Goal: Information Seeking & Learning: Check status

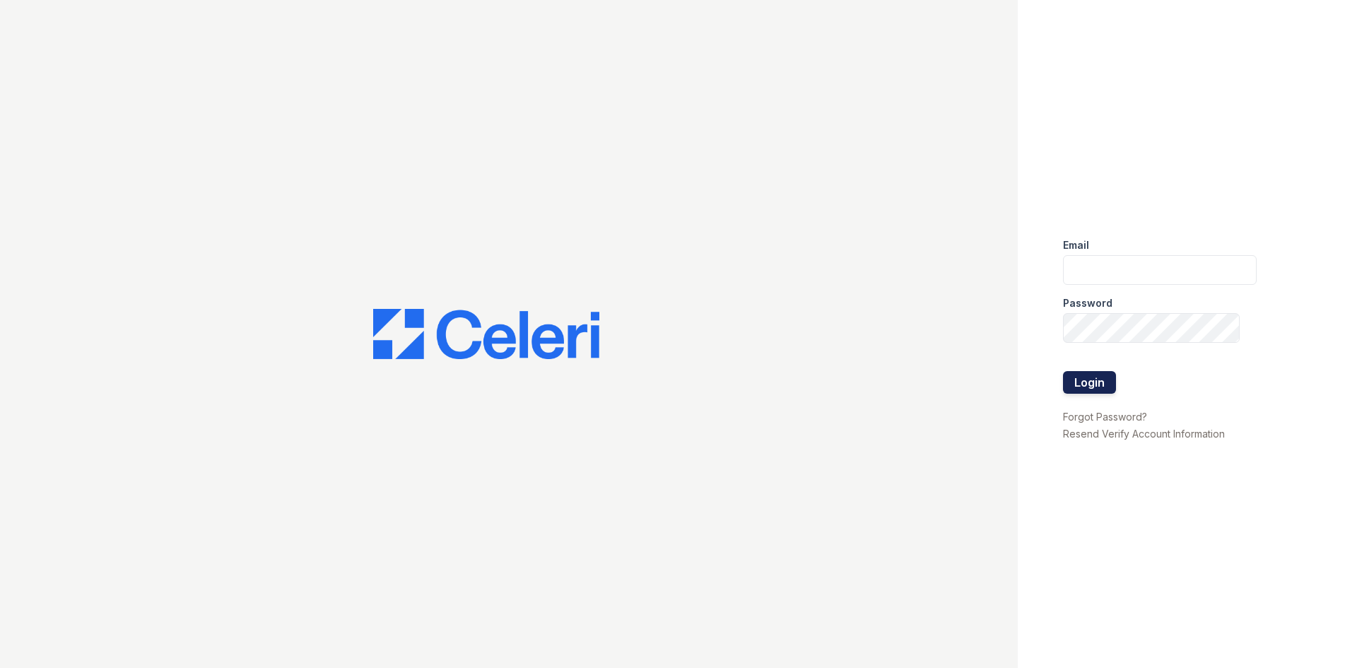
type input "[EMAIL_ADDRESS][DOMAIN_NAME]"
click at [1102, 383] on button "Login" at bounding box center [1089, 382] width 53 height 23
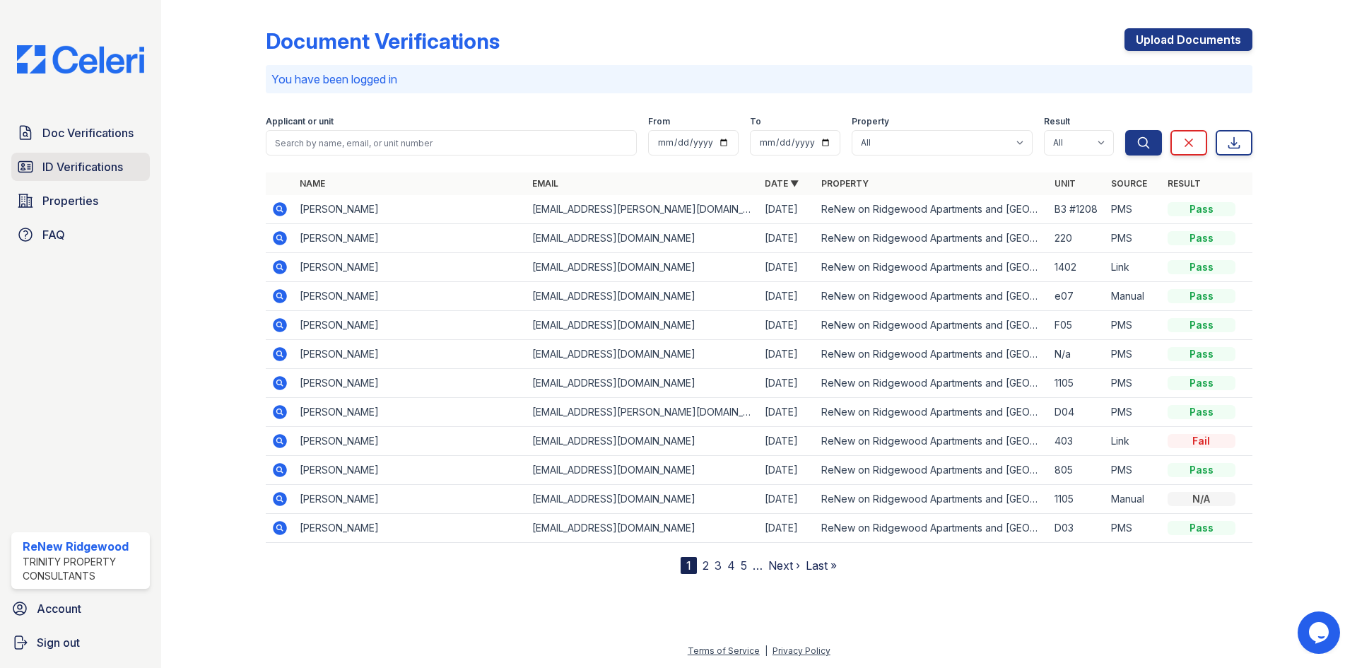
click at [67, 170] on span "ID Verifications" at bounding box center [82, 166] width 81 height 17
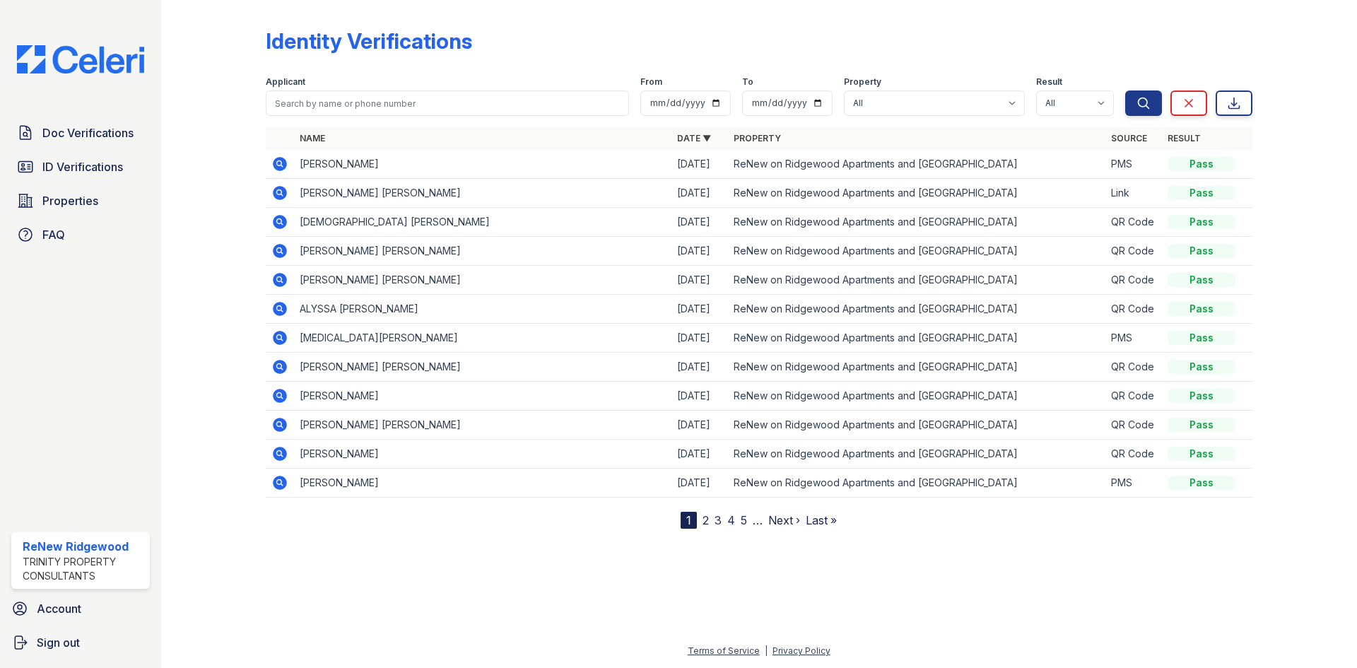
click at [274, 312] on icon at bounding box center [280, 309] width 14 height 14
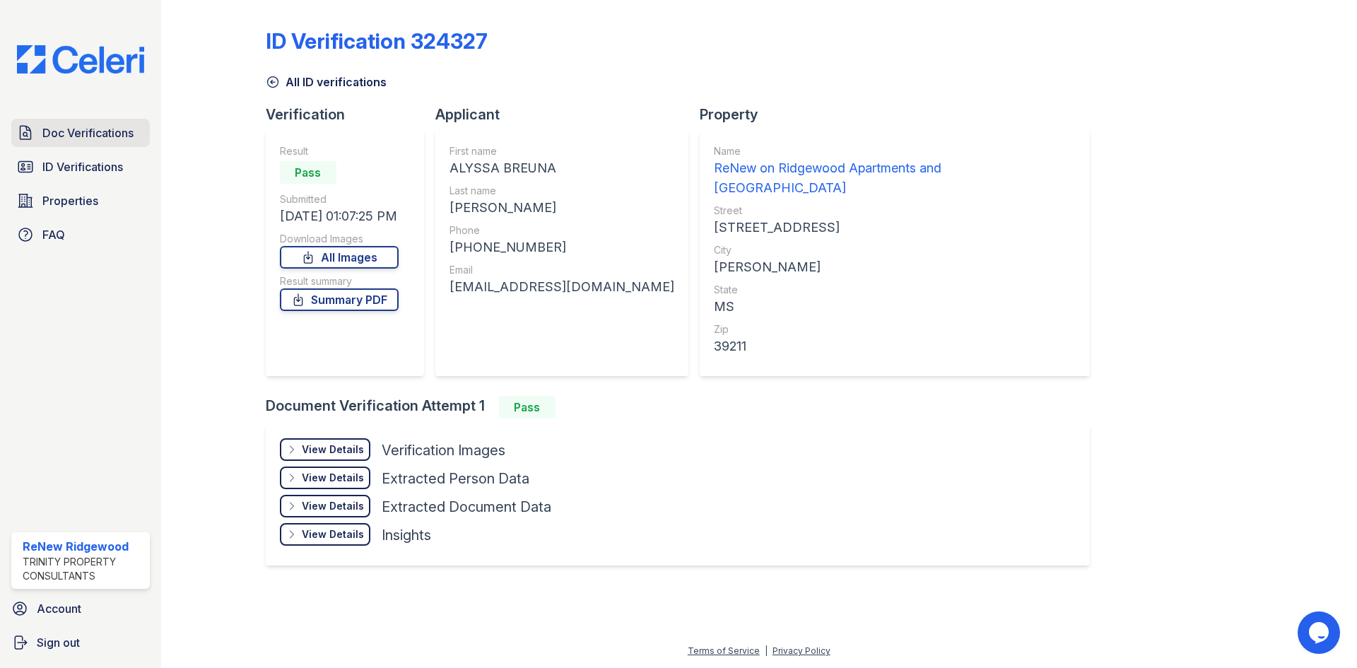
click at [102, 135] on span "Doc Verifications" at bounding box center [87, 132] width 91 height 17
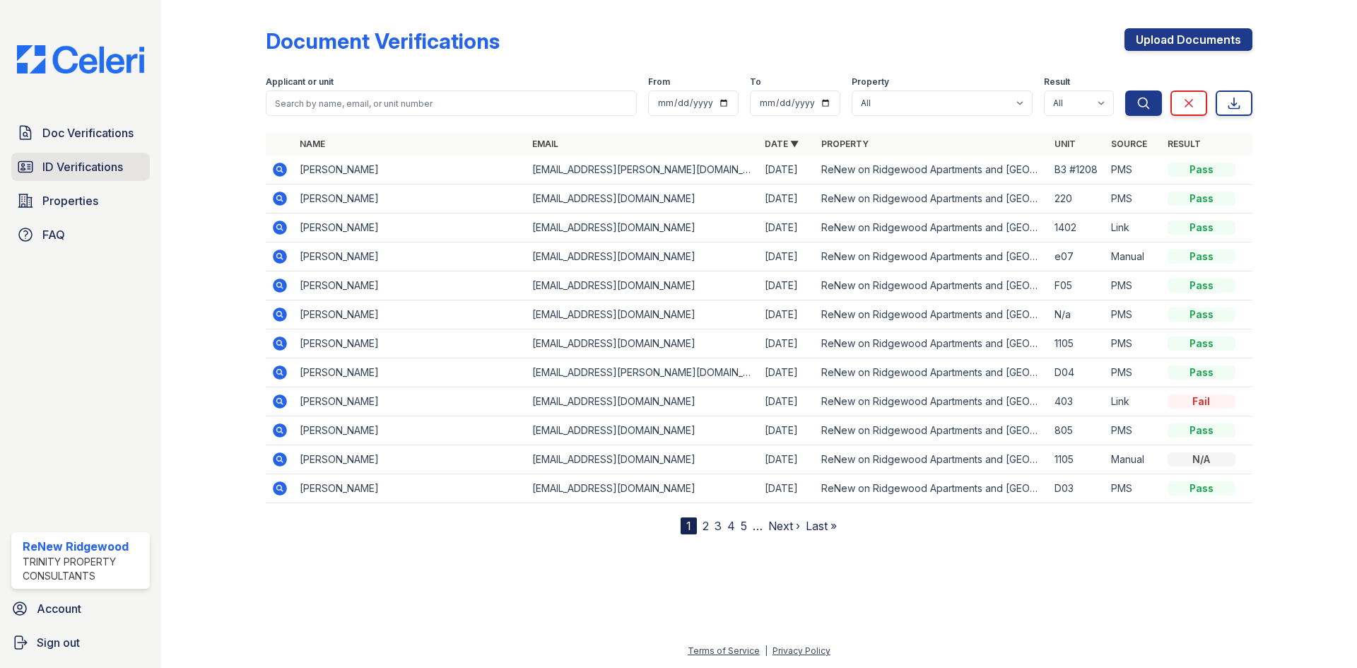
click at [108, 178] on link "ID Verifications" at bounding box center [80, 167] width 138 height 28
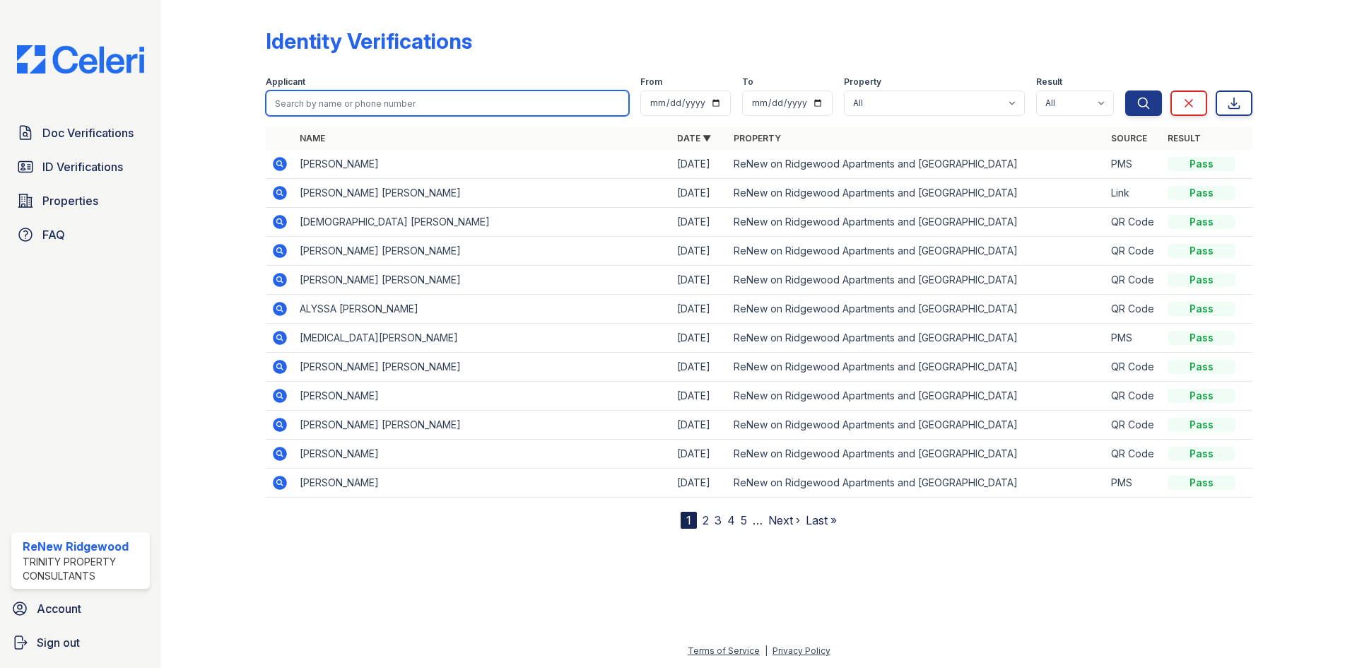
click at [418, 110] on input "search" at bounding box center [447, 102] width 363 height 25
type input "atk"
click at [285, 309] on icon at bounding box center [280, 309] width 14 height 14
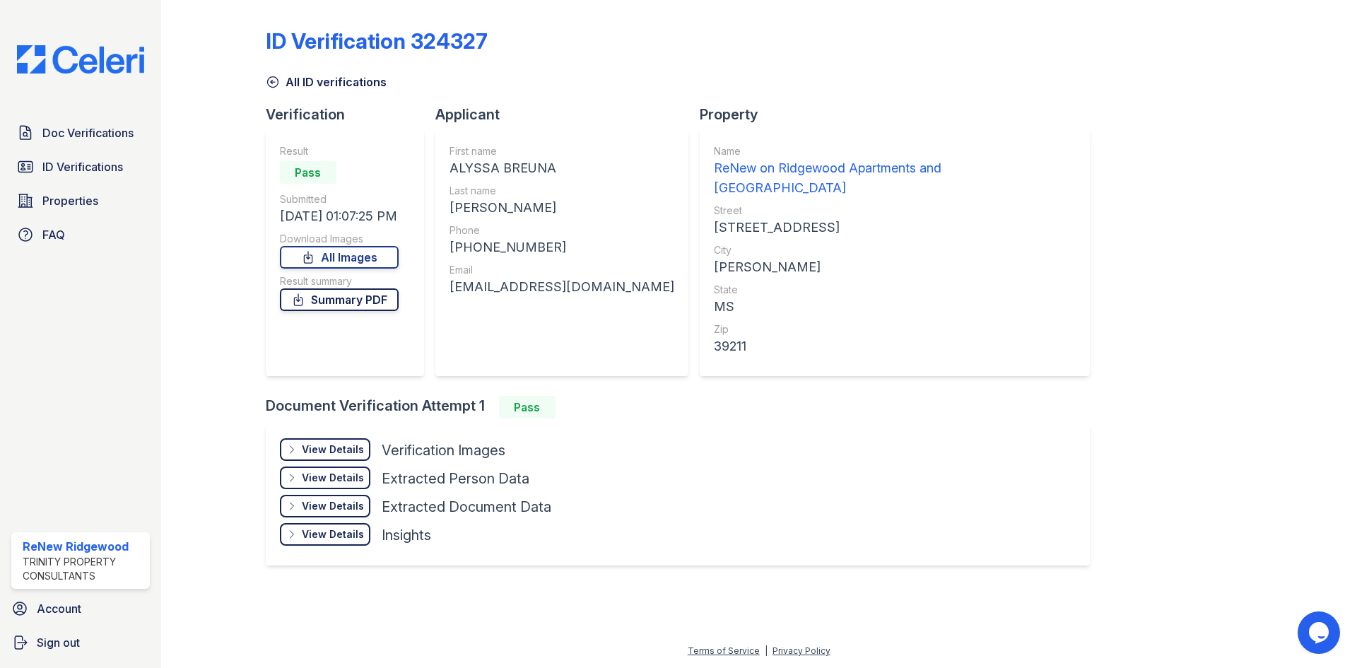
click at [372, 293] on link "Summary PDF" at bounding box center [339, 299] width 119 height 23
click at [81, 138] on span "Doc Verifications" at bounding box center [87, 132] width 91 height 17
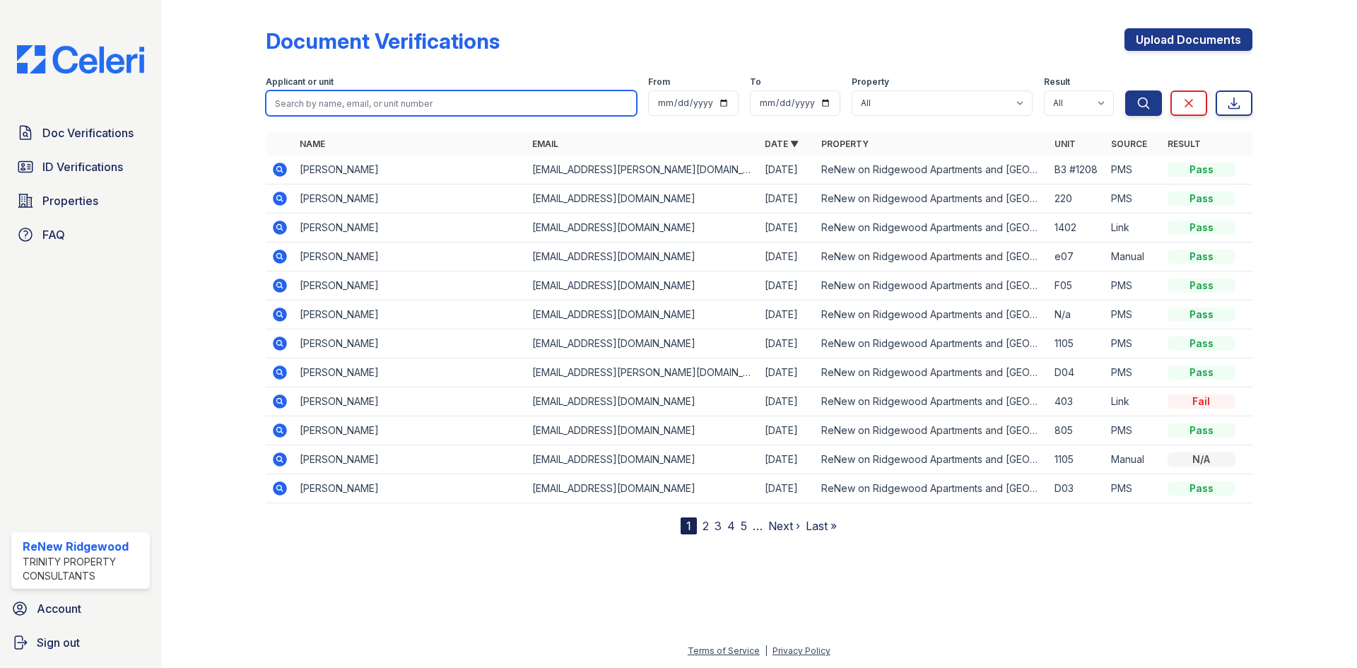
click at [370, 108] on input "search" at bounding box center [451, 102] width 371 height 25
type input "atk"
click at [1125, 90] on button "Search" at bounding box center [1143, 102] width 37 height 25
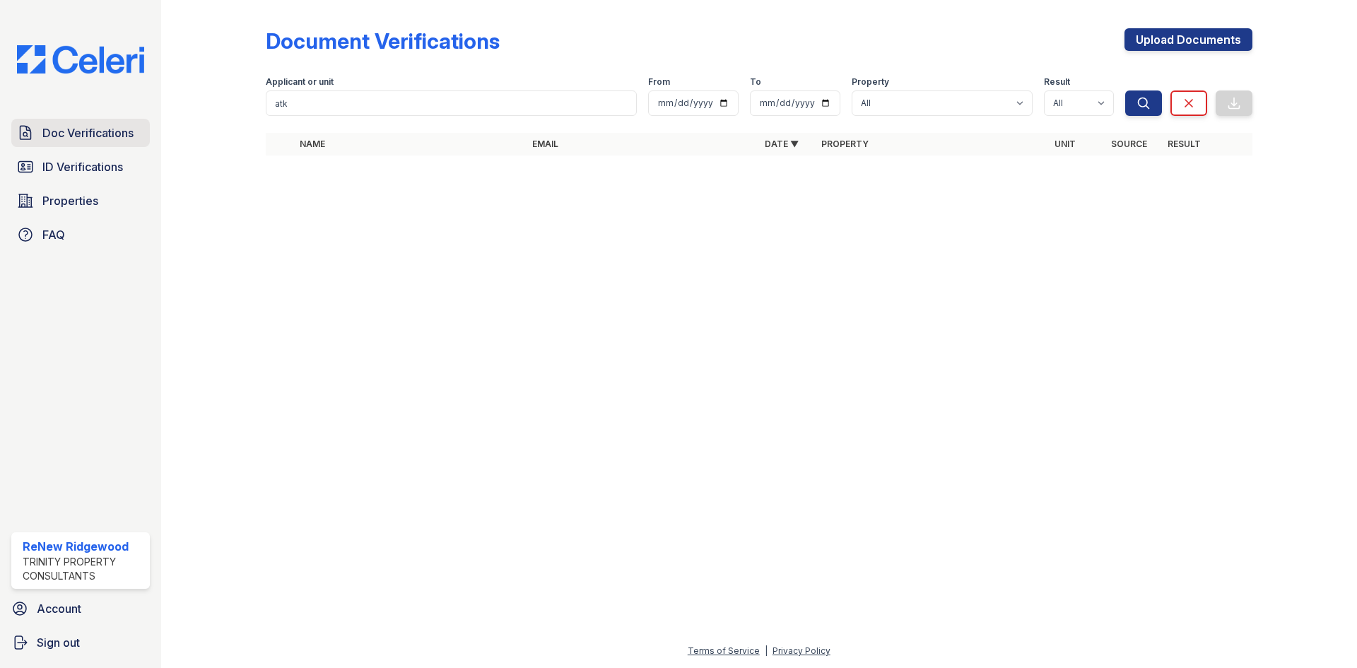
click at [117, 139] on span "Doc Verifications" at bounding box center [87, 132] width 91 height 17
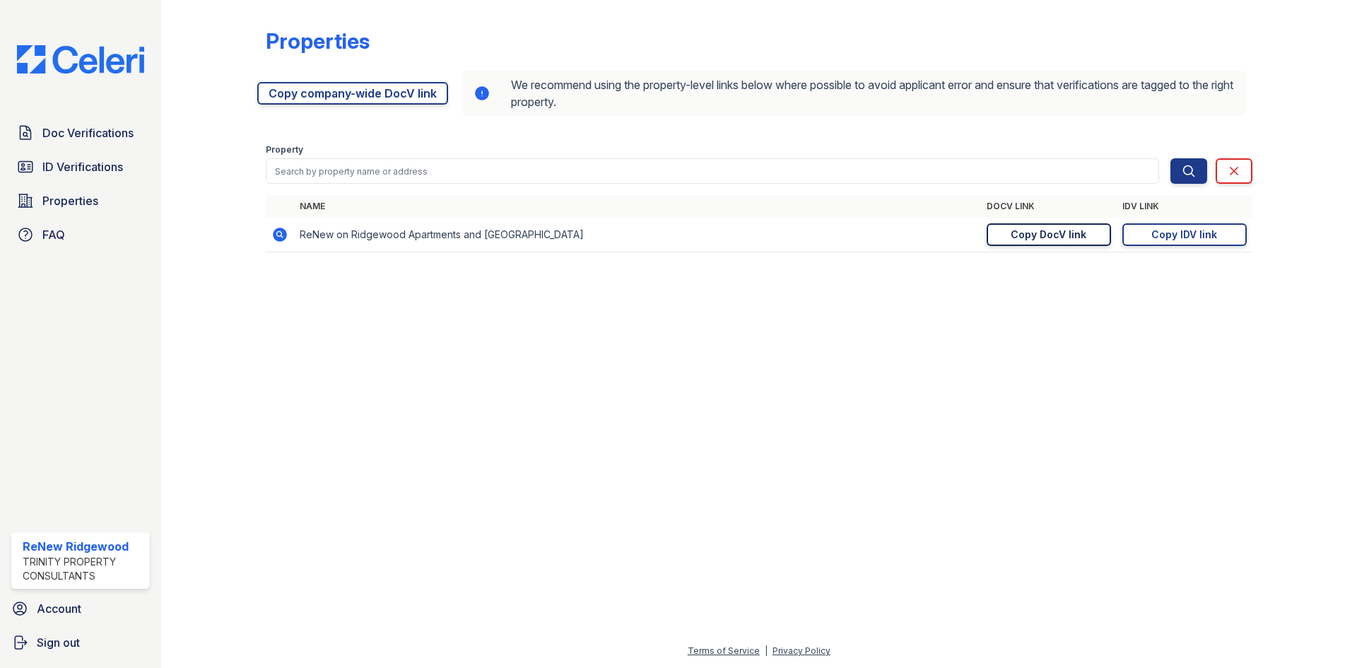
click at [1085, 244] on link "Copy DocV link Copy link" at bounding box center [1048, 234] width 124 height 23
click at [1053, 229] on div "Copy DocV link" at bounding box center [1048, 235] width 76 height 14
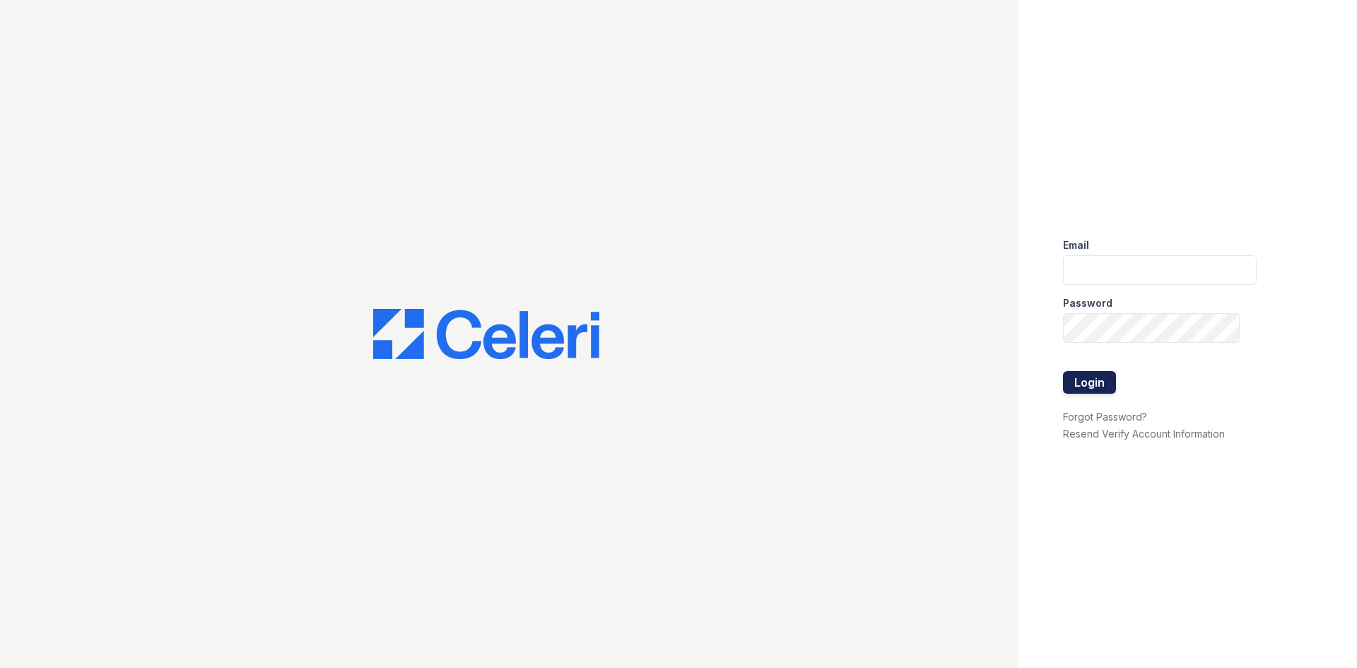
type input "[EMAIL_ADDRESS][DOMAIN_NAME]"
click at [1108, 384] on button "Login" at bounding box center [1089, 382] width 53 height 23
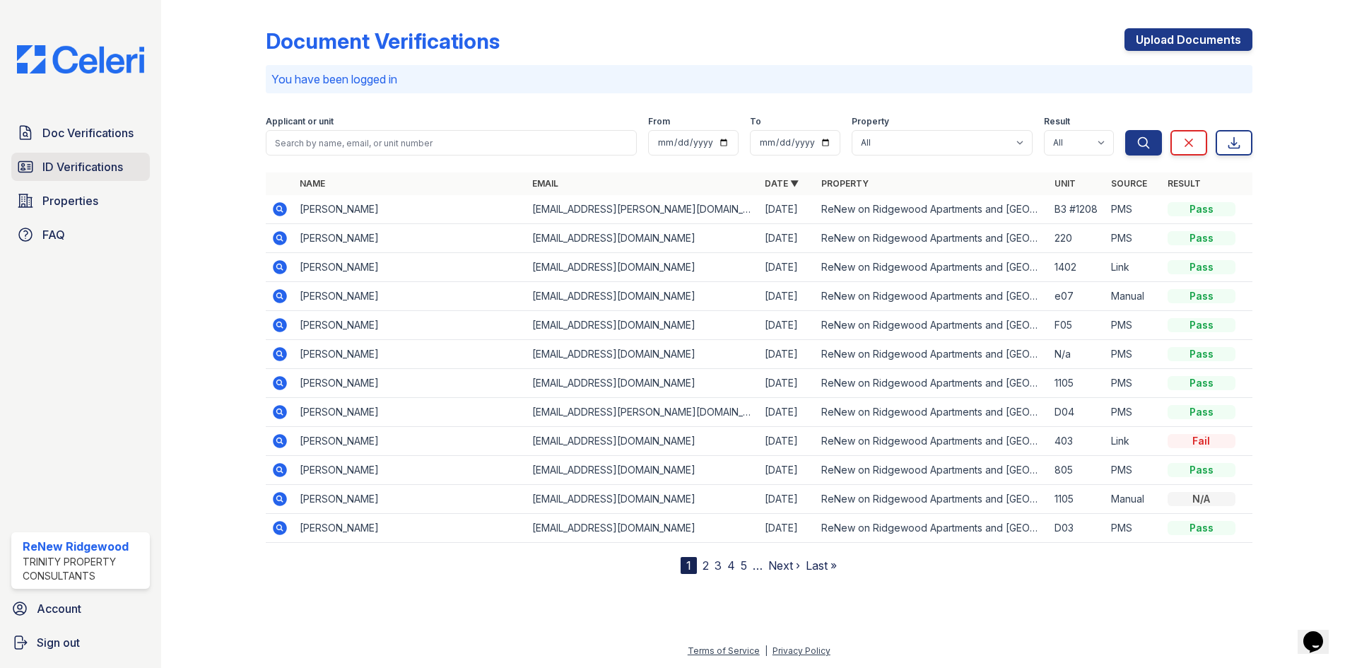
click at [106, 174] on span "ID Verifications" at bounding box center [82, 166] width 81 height 17
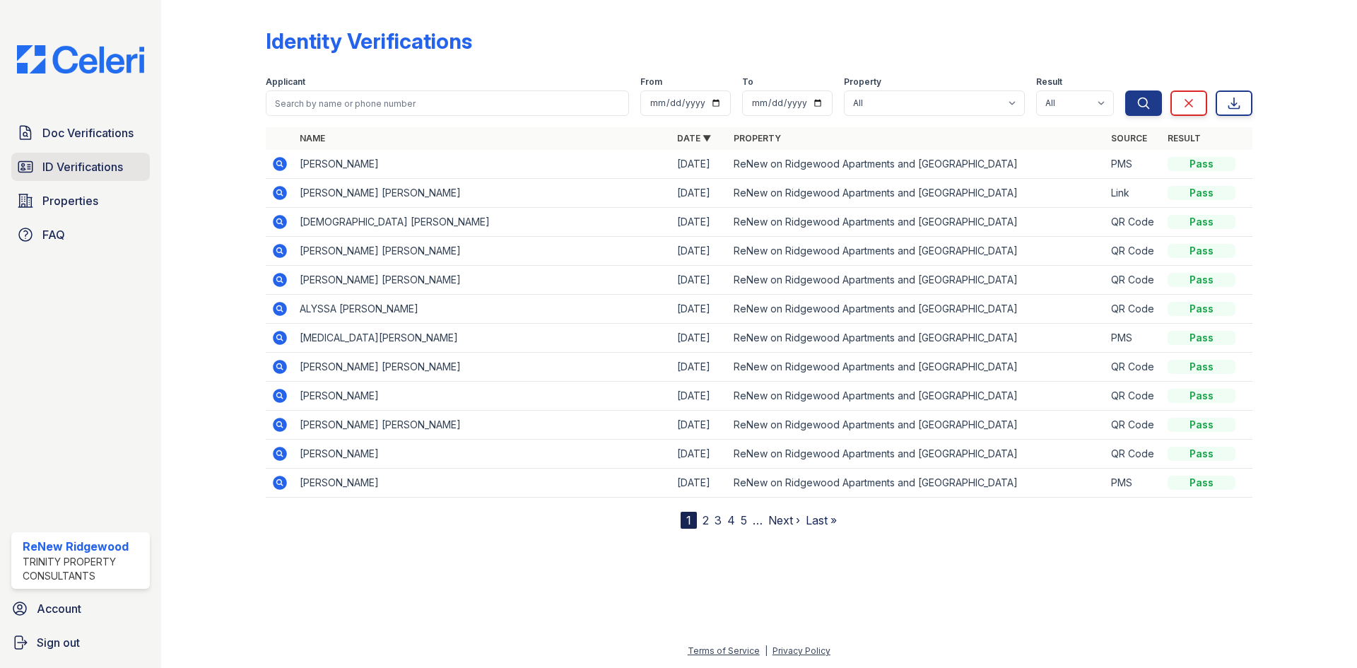
click at [102, 160] on span "ID Verifications" at bounding box center [82, 166] width 81 height 17
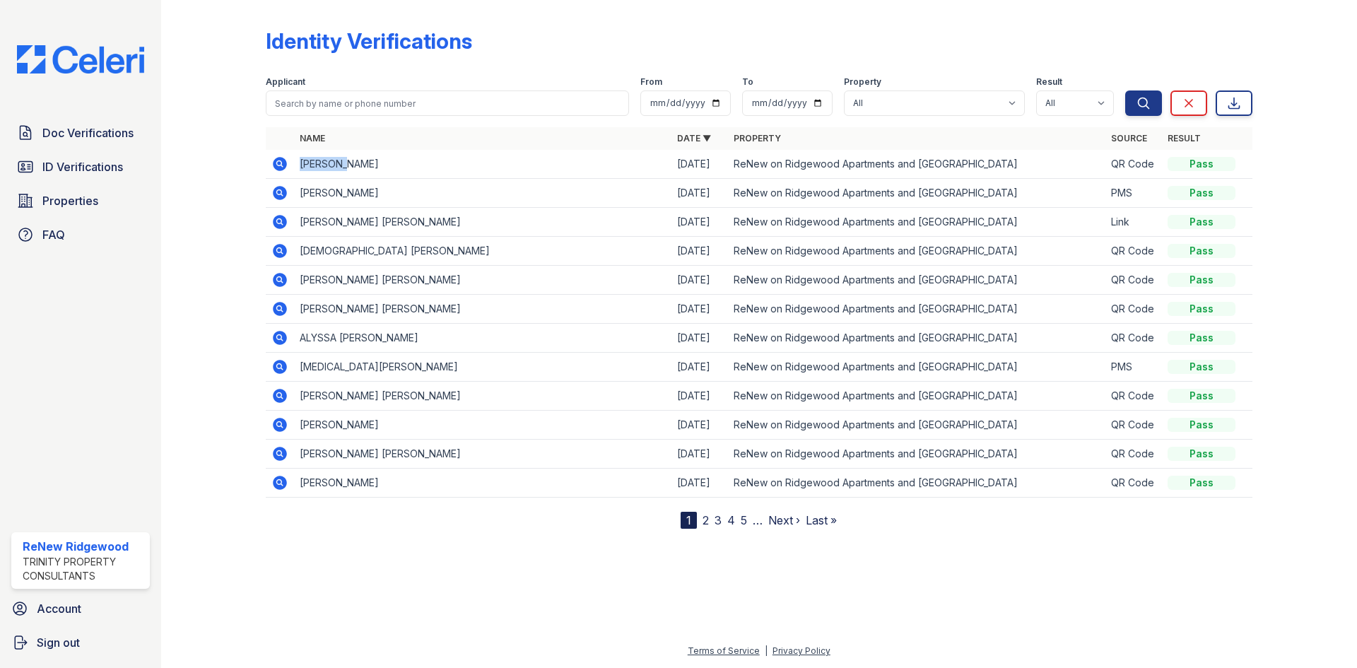
drag, startPoint x: 300, startPoint y: 163, endPoint x: 350, endPoint y: 167, distance: 50.4
click at [350, 167] on td "JEANETTE RENE VANCE" at bounding box center [482, 164] width 377 height 29
copy td "JEANETTE"
